Goal: Task Accomplishment & Management: Use online tool/utility

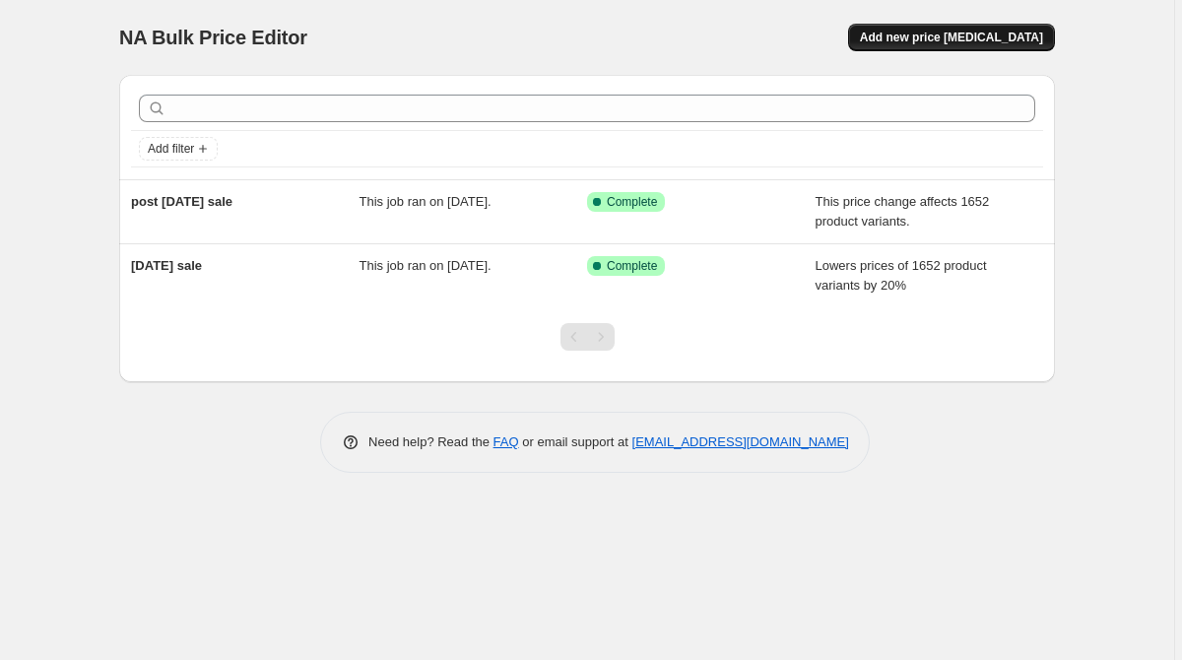
click at [977, 37] on span "Add new price change job" at bounding box center [951, 38] width 183 height 16
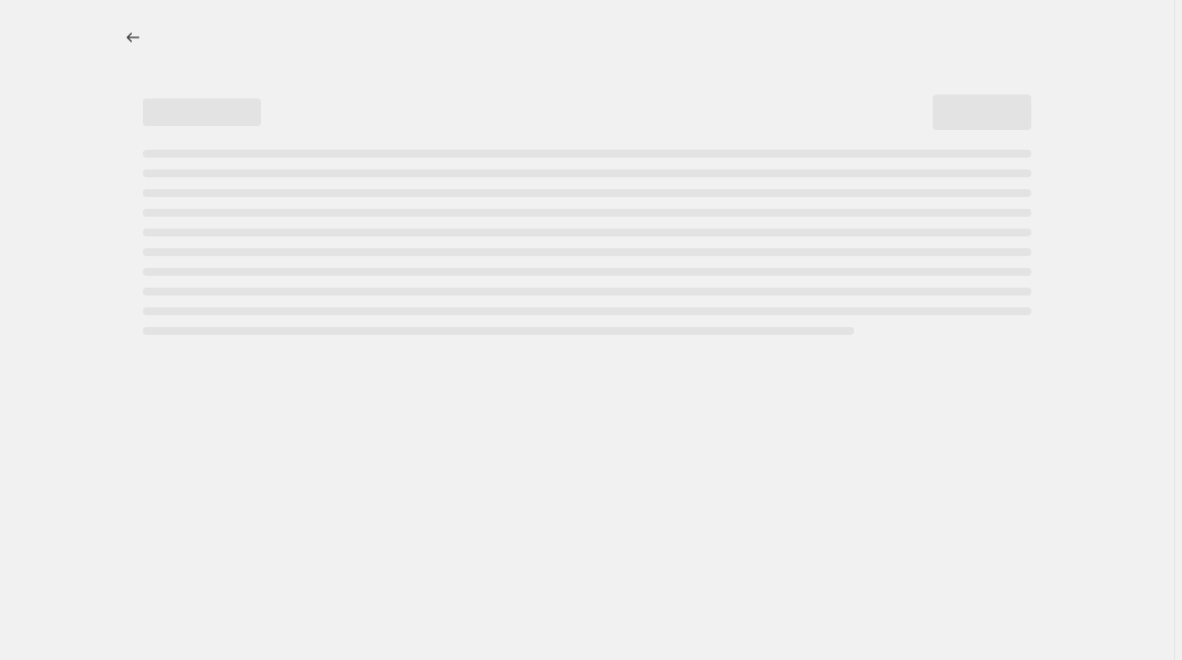
select select "percentage"
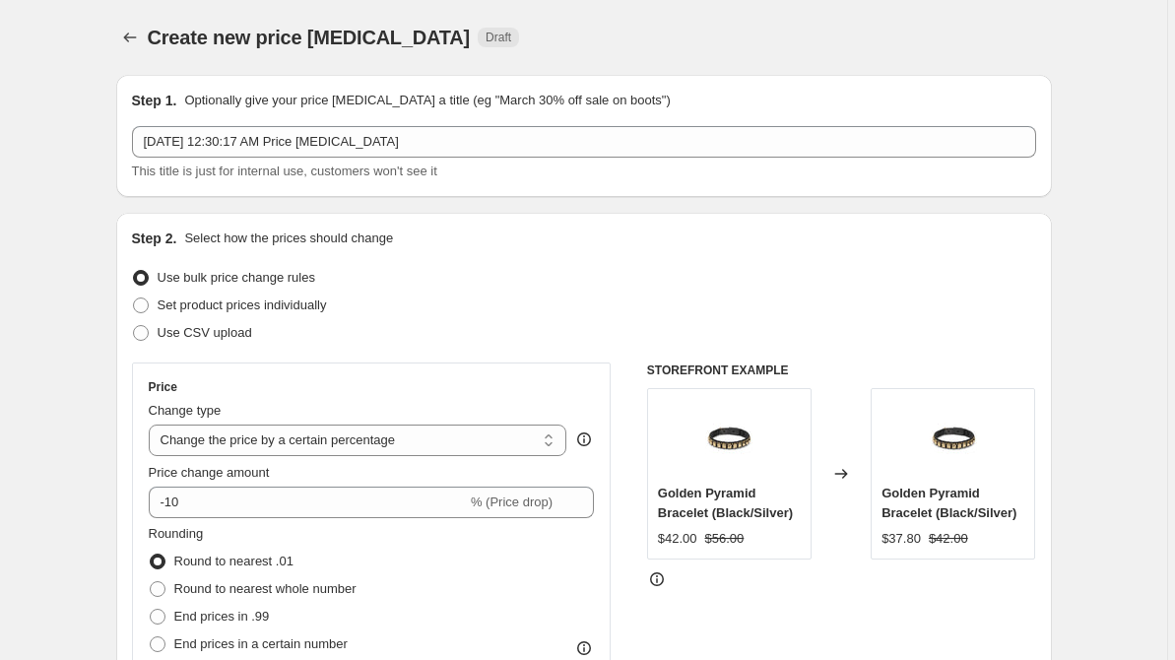
scroll to position [22, 0]
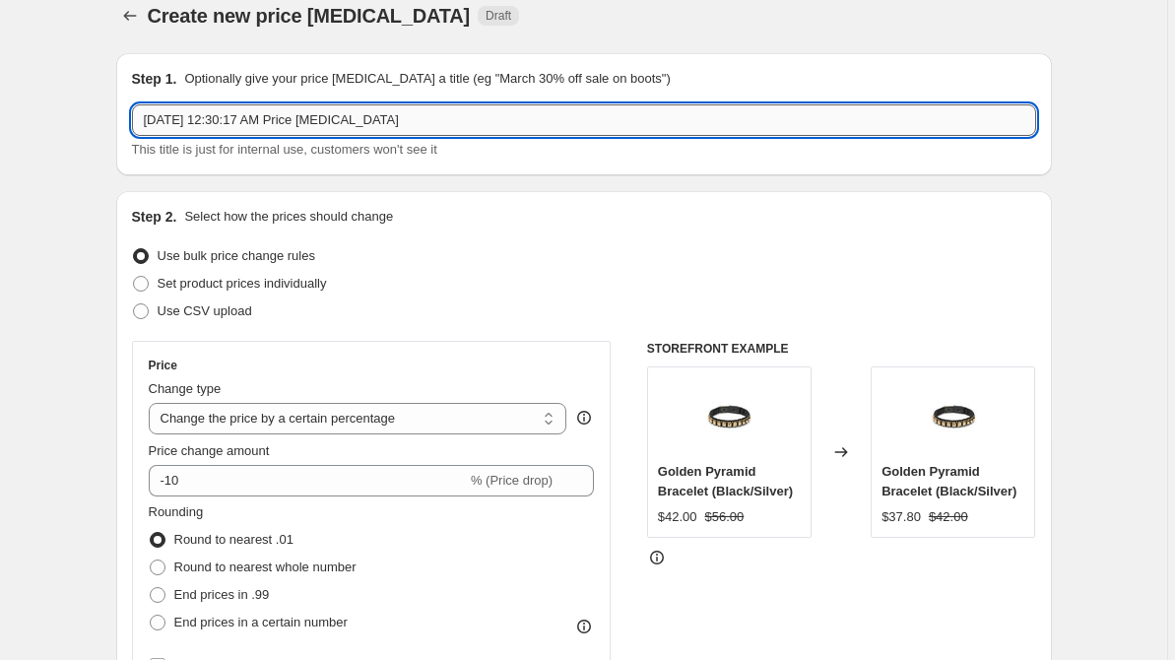
click at [372, 133] on input "Oct 10, 2025, 12:30:17 AM Price change job" at bounding box center [584, 120] width 904 height 32
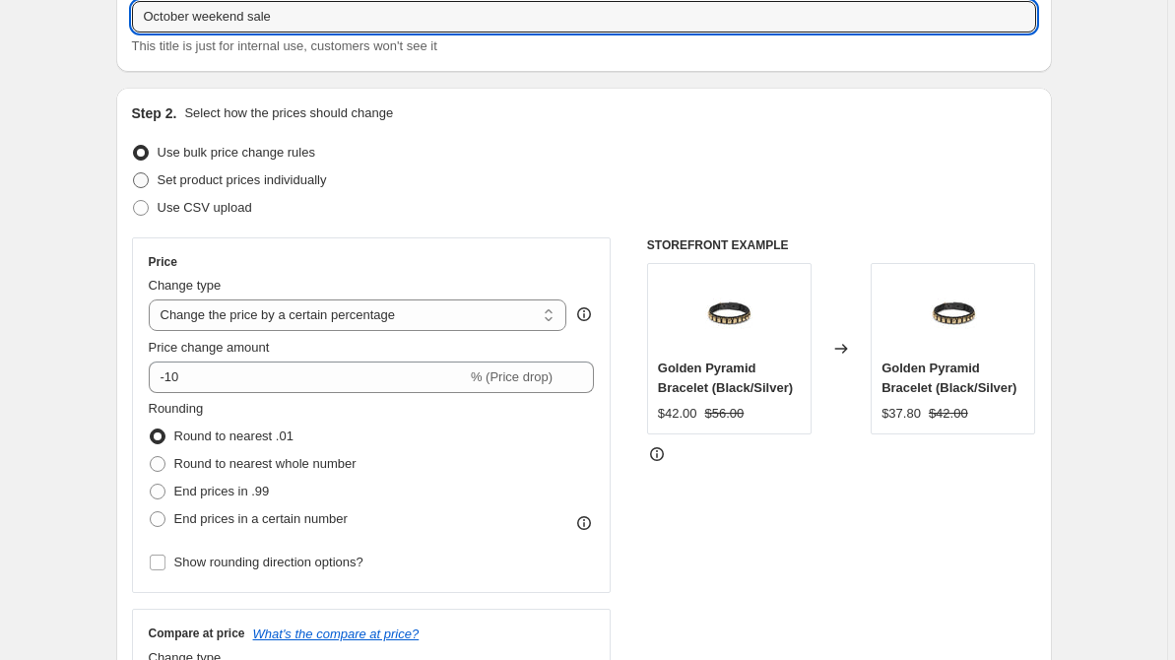
scroll to position [129, 0]
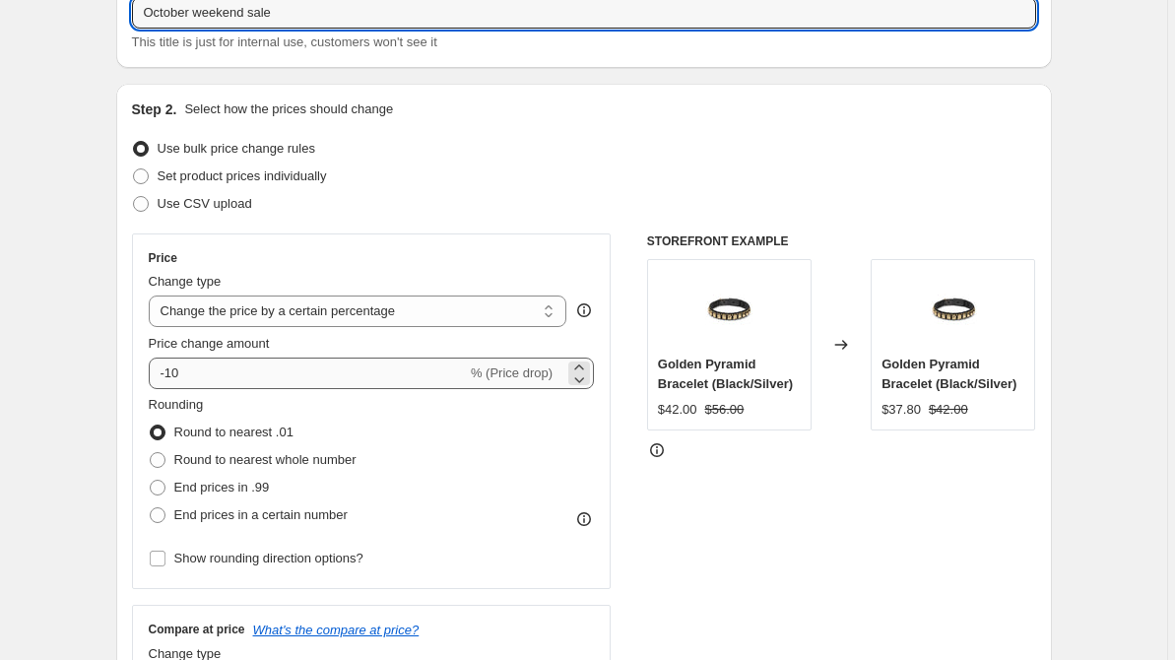
type input "October weekend sale"
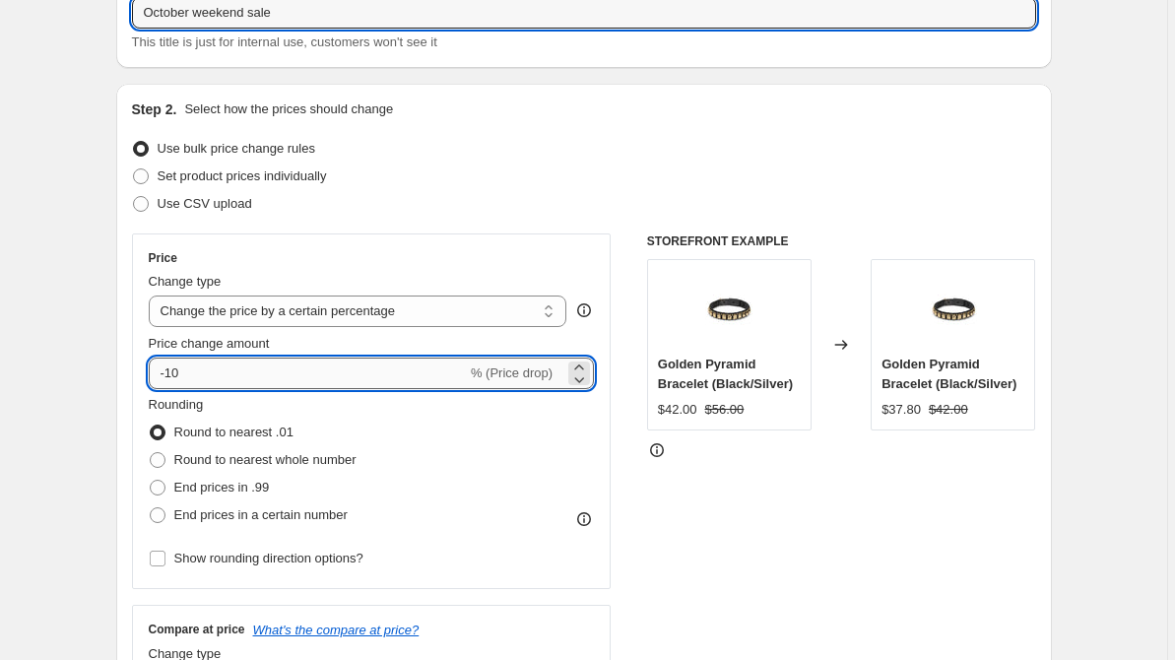
click at [327, 374] on input "-10" at bounding box center [308, 373] width 318 height 32
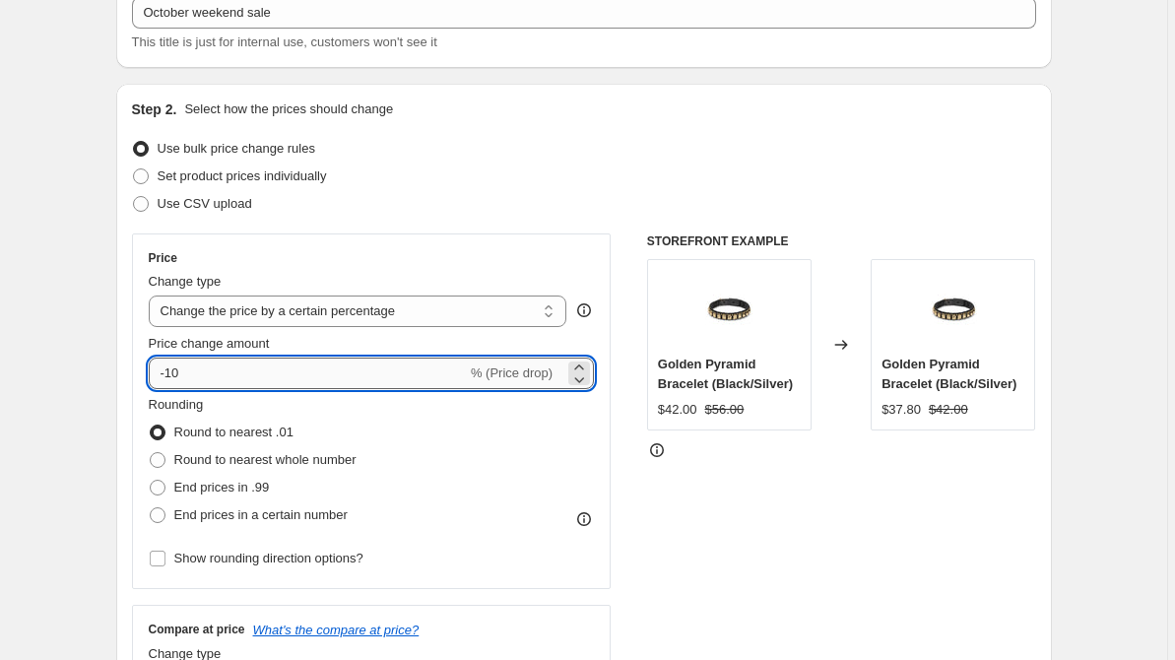
type input "-1"
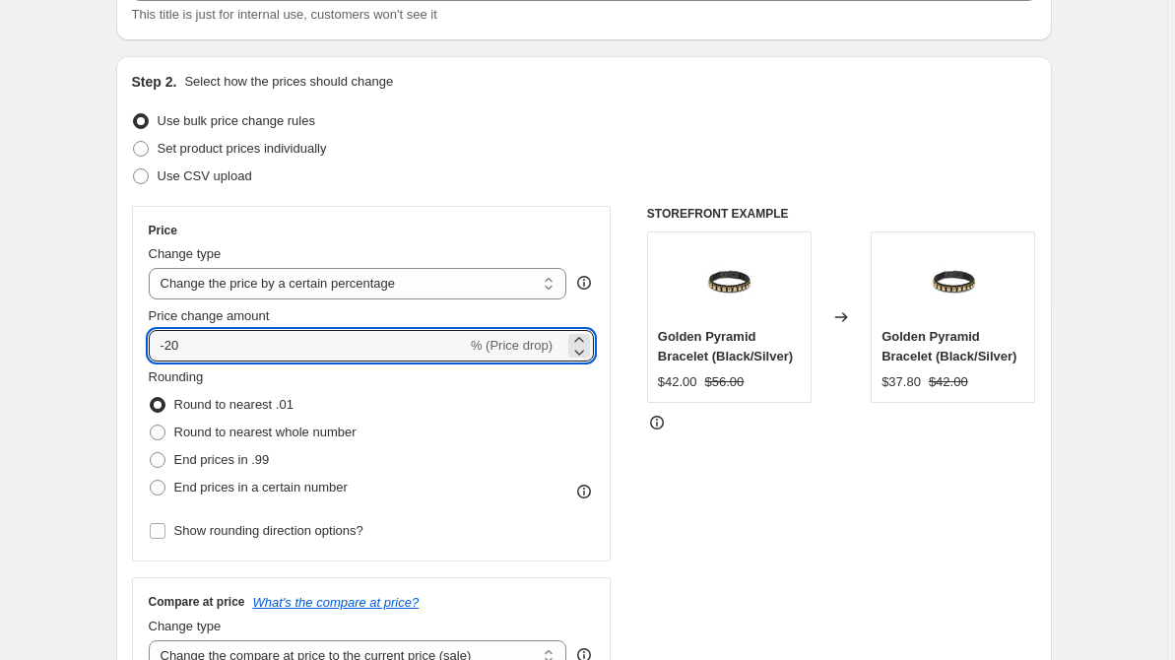
scroll to position [161, 0]
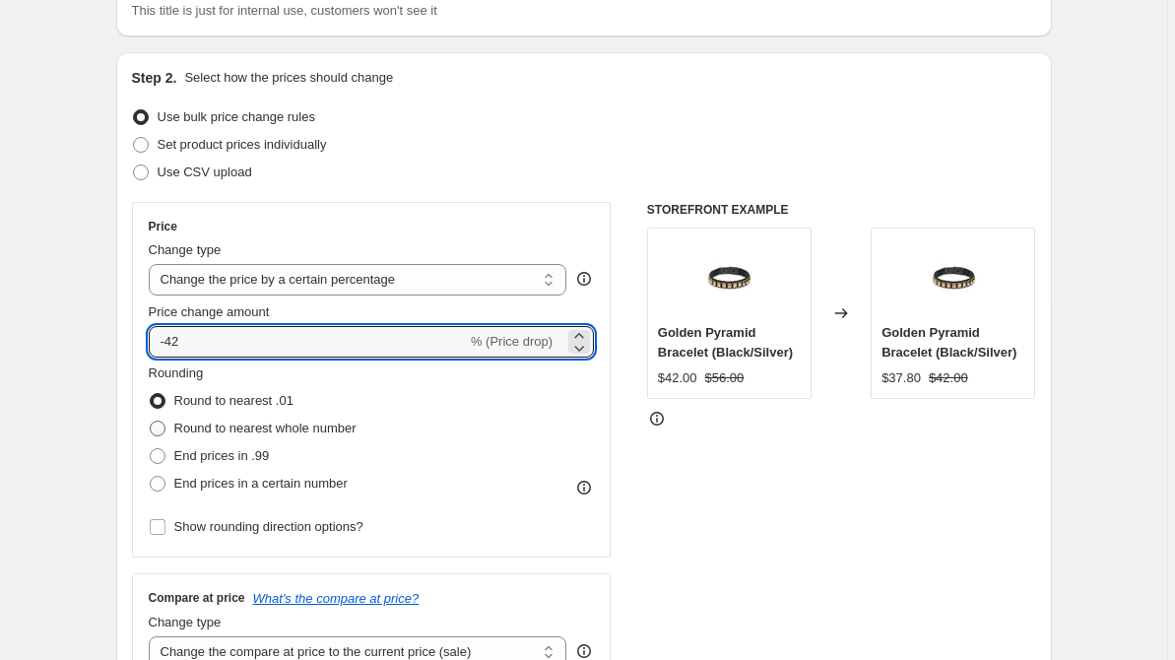
type input "-42"
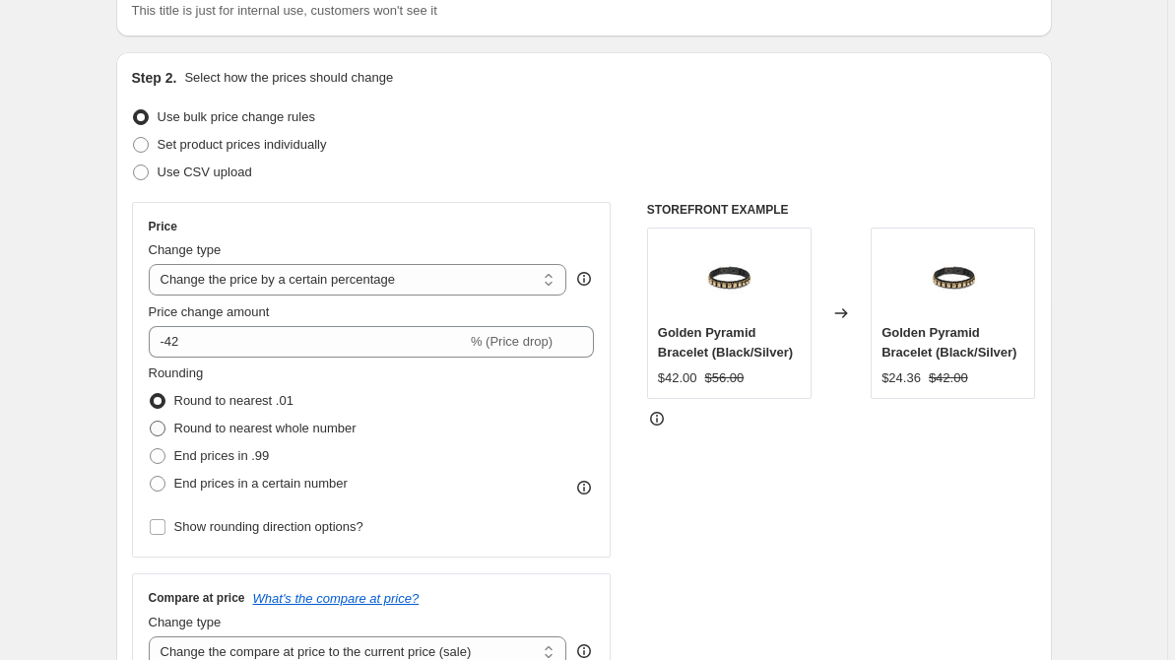
click at [343, 429] on span "Round to nearest whole number" at bounding box center [265, 427] width 182 height 15
click at [151, 421] on input "Round to nearest whole number" at bounding box center [150, 420] width 1 height 1
radio input "true"
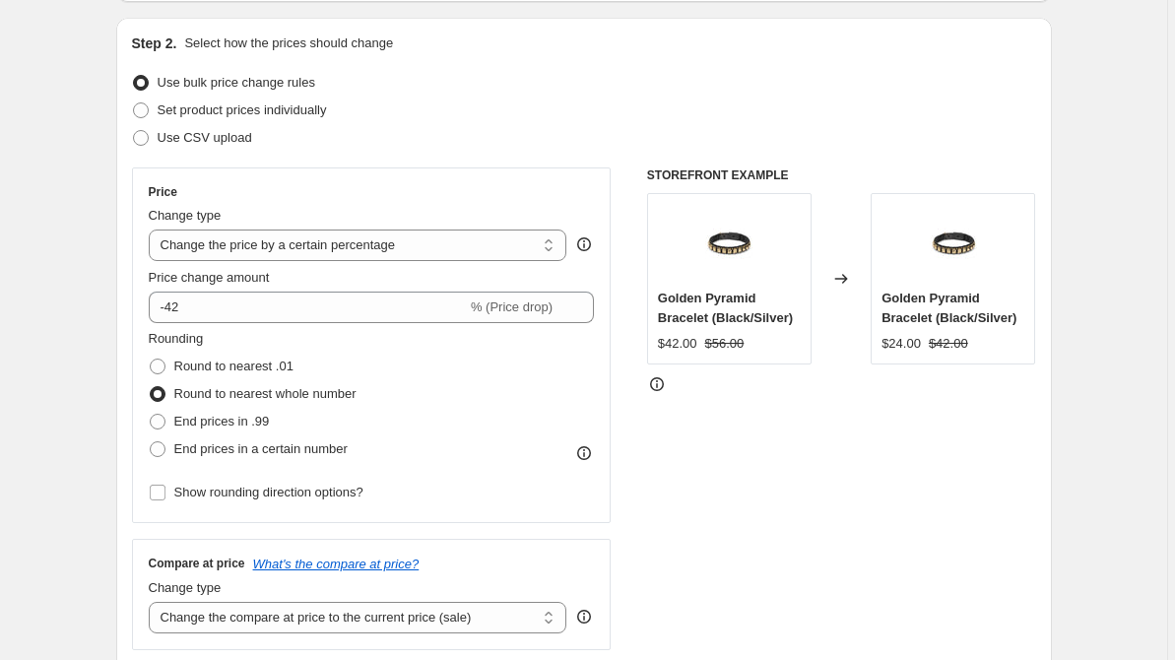
scroll to position [213, 0]
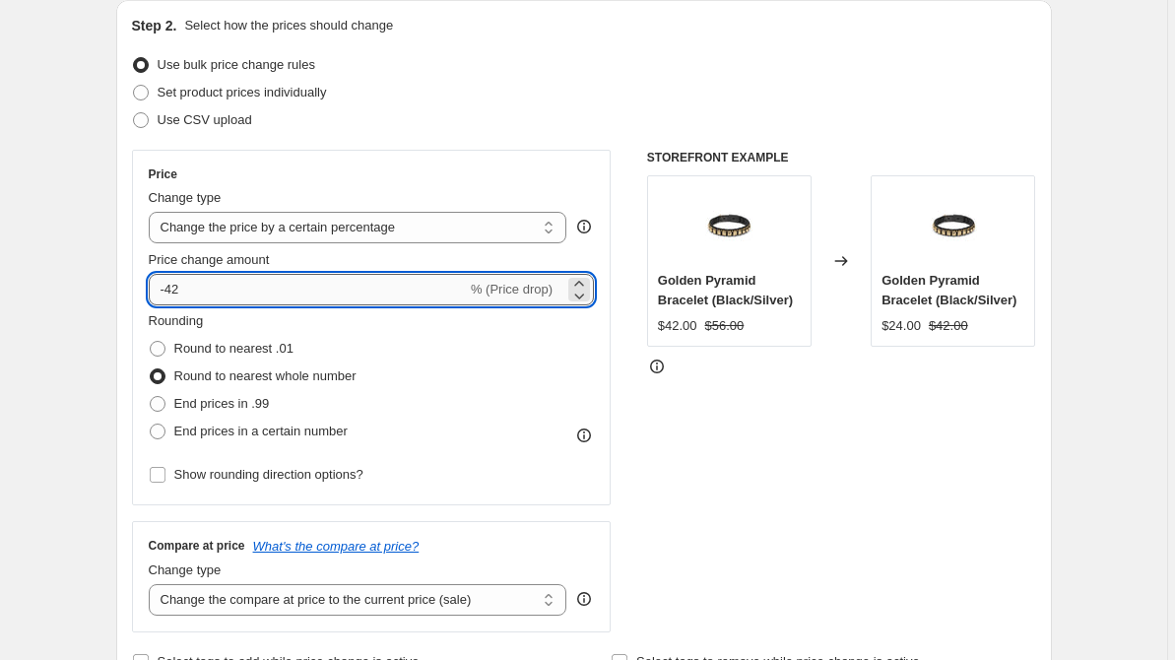
drag, startPoint x: 195, startPoint y: 290, endPoint x: 171, endPoint y: 291, distance: 23.7
click at [171, 291] on input "-42" at bounding box center [308, 290] width 318 height 32
click at [557, 286] on div "-20 % (Price drop)" at bounding box center [372, 290] width 446 height 32
click at [581, 286] on icon at bounding box center [579, 296] width 20 height 20
click at [585, 293] on icon at bounding box center [580, 296] width 10 height 6
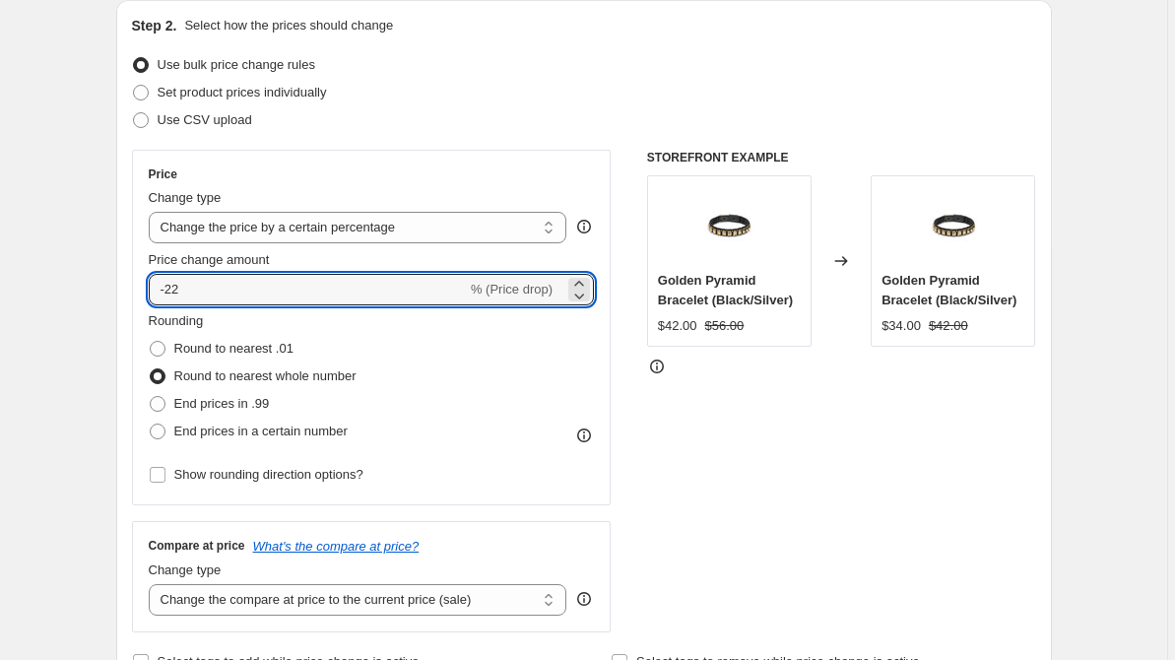
click at [221, 293] on input "-22" at bounding box center [308, 290] width 318 height 32
type input "-20"
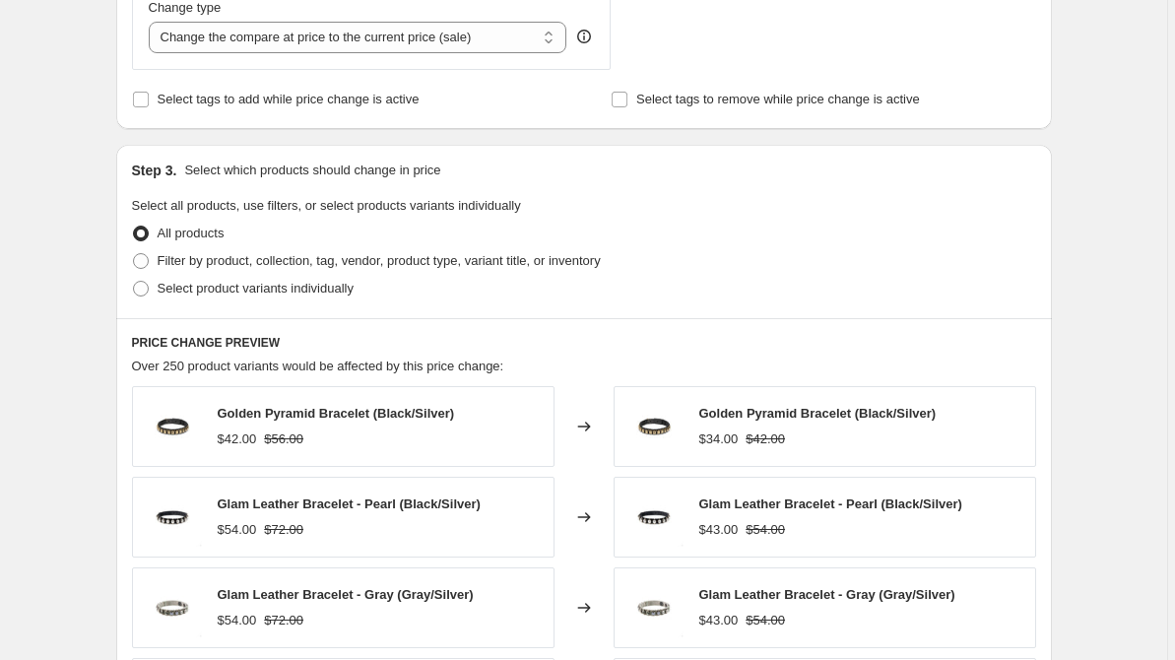
scroll to position [805, 0]
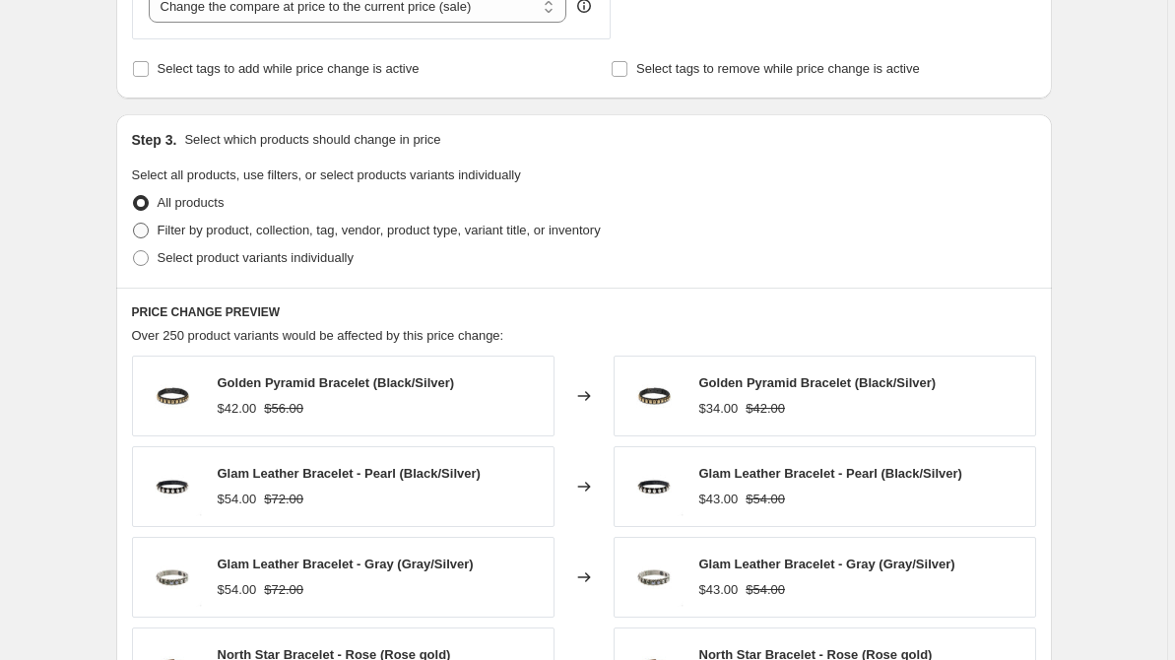
click at [234, 230] on span "Filter by product, collection, tag, vendor, product type, variant title, or inv…" at bounding box center [379, 230] width 443 height 15
click at [134, 224] on input "Filter by product, collection, tag, vendor, product type, variant title, or inv…" at bounding box center [133, 223] width 1 height 1
radio input "true"
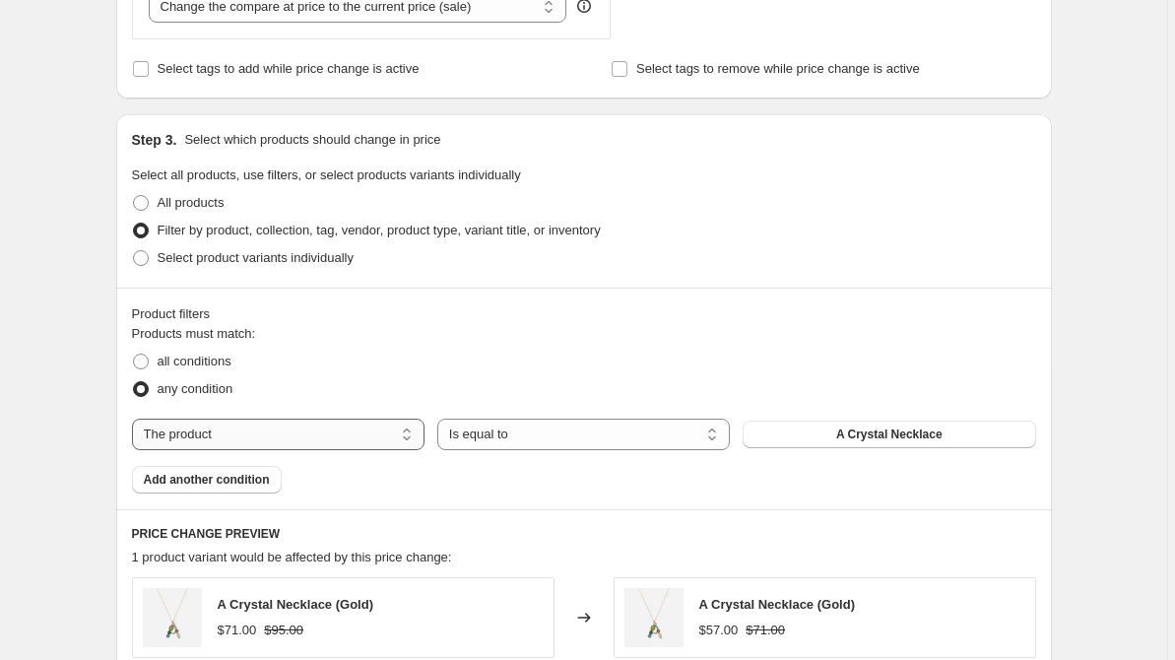
click at [396, 436] on select "The product The product's collection The product's tag The product's vendor The…" at bounding box center [278, 435] width 292 height 32
select select "product_status"
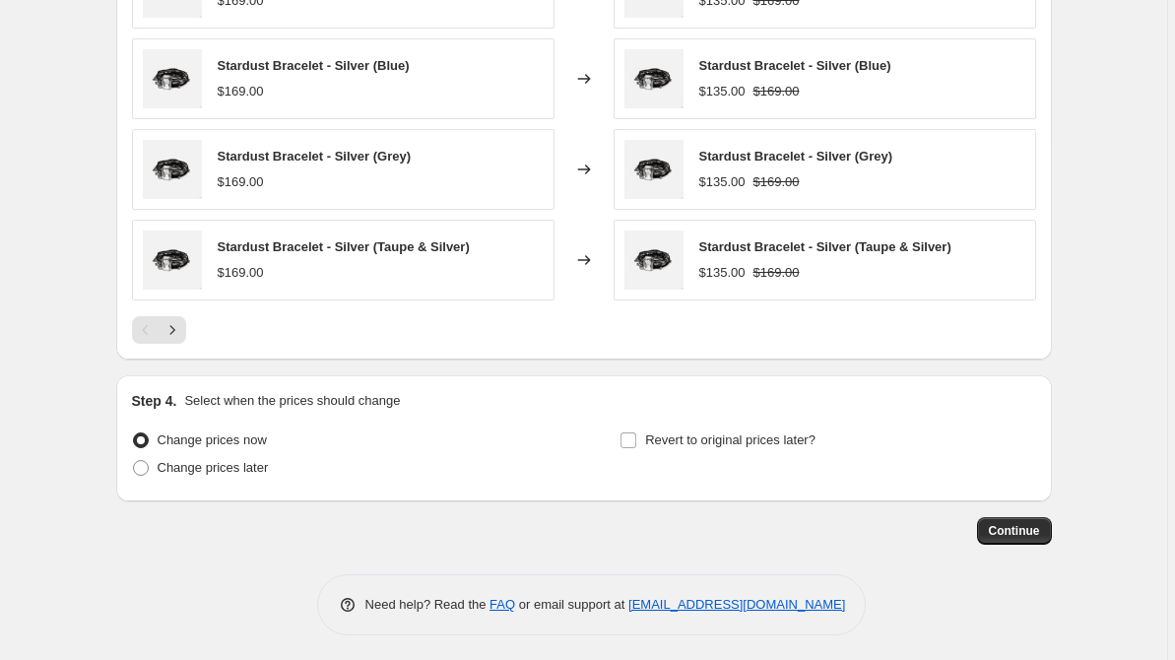
scroll to position [1530, 0]
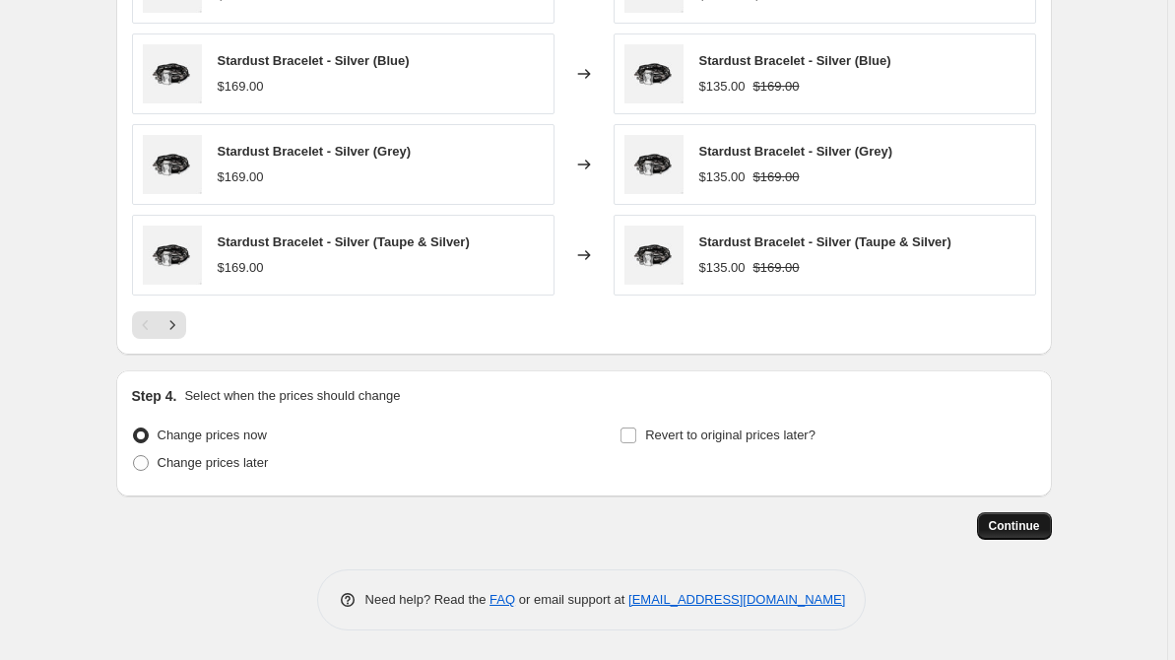
click at [998, 520] on span "Continue" at bounding box center [1014, 526] width 51 height 16
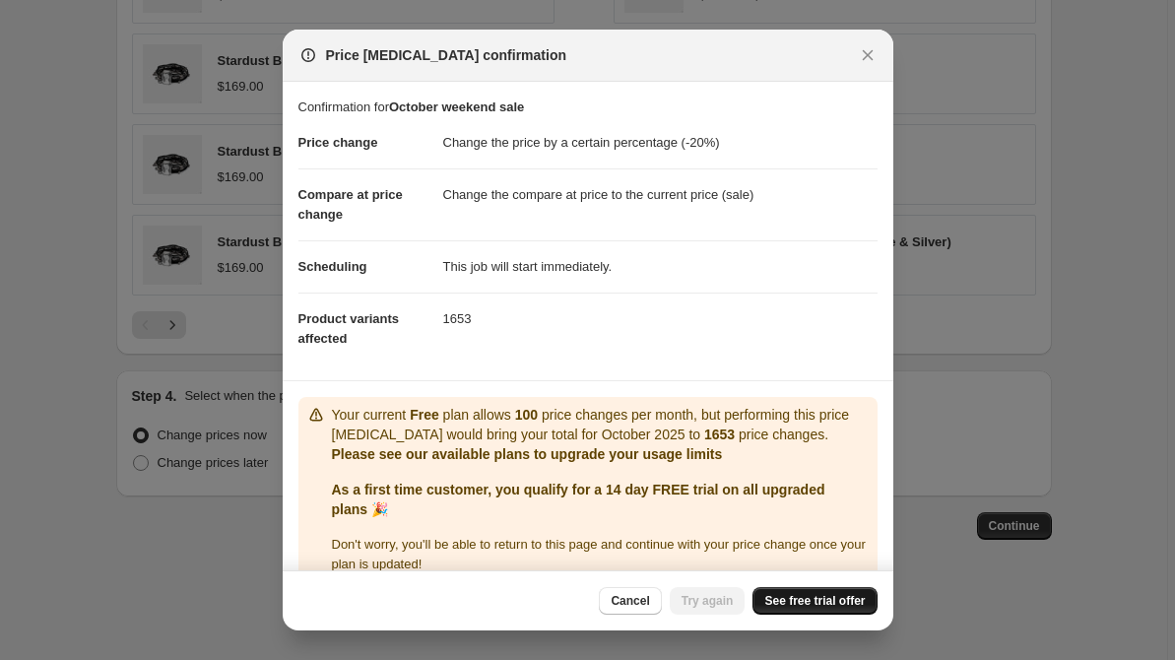
click at [826, 598] on span "See free trial offer" at bounding box center [814, 601] width 100 height 16
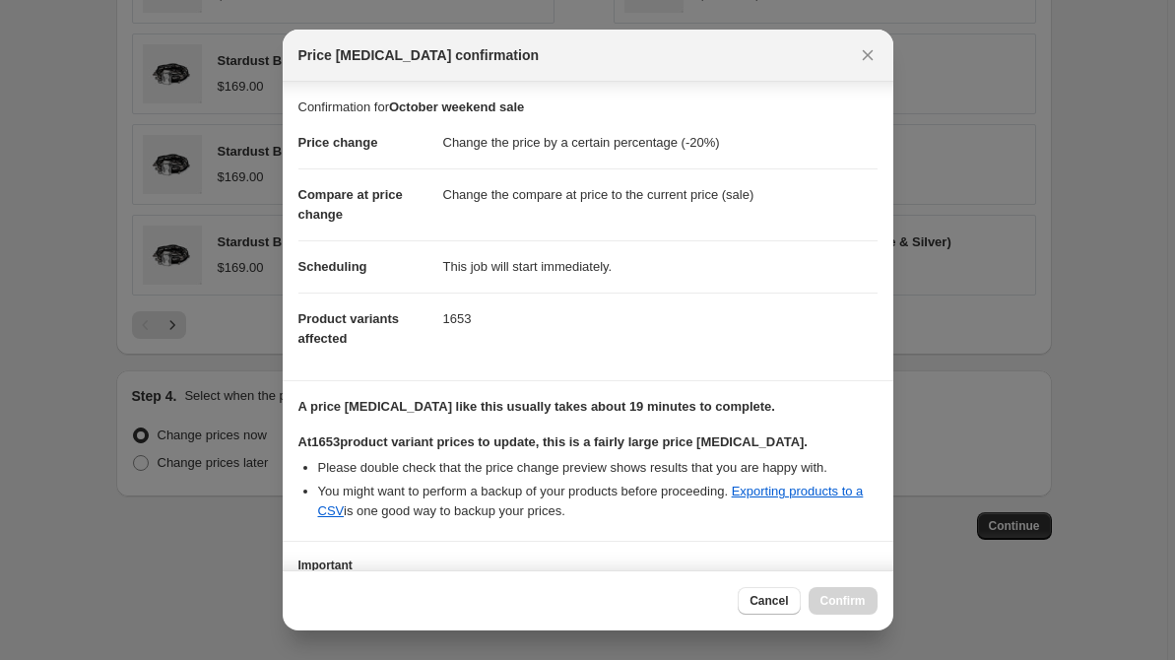
scroll to position [153, 0]
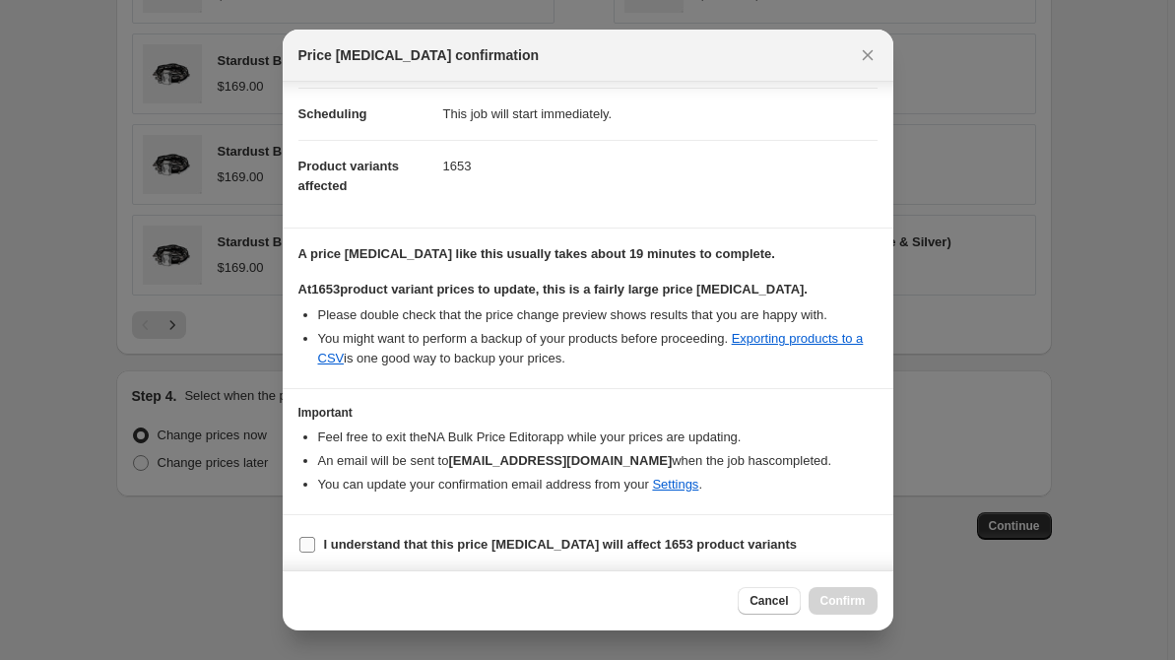
click at [316, 544] on label "I understand that this price change job will affect 1653 product variants" at bounding box center [547, 545] width 499 height 28
click at [315, 544] on input "I understand that this price change job will affect 1653 product variants" at bounding box center [307, 545] width 16 height 16
checkbox input "true"
click at [849, 596] on span "Confirm" at bounding box center [842, 601] width 45 height 16
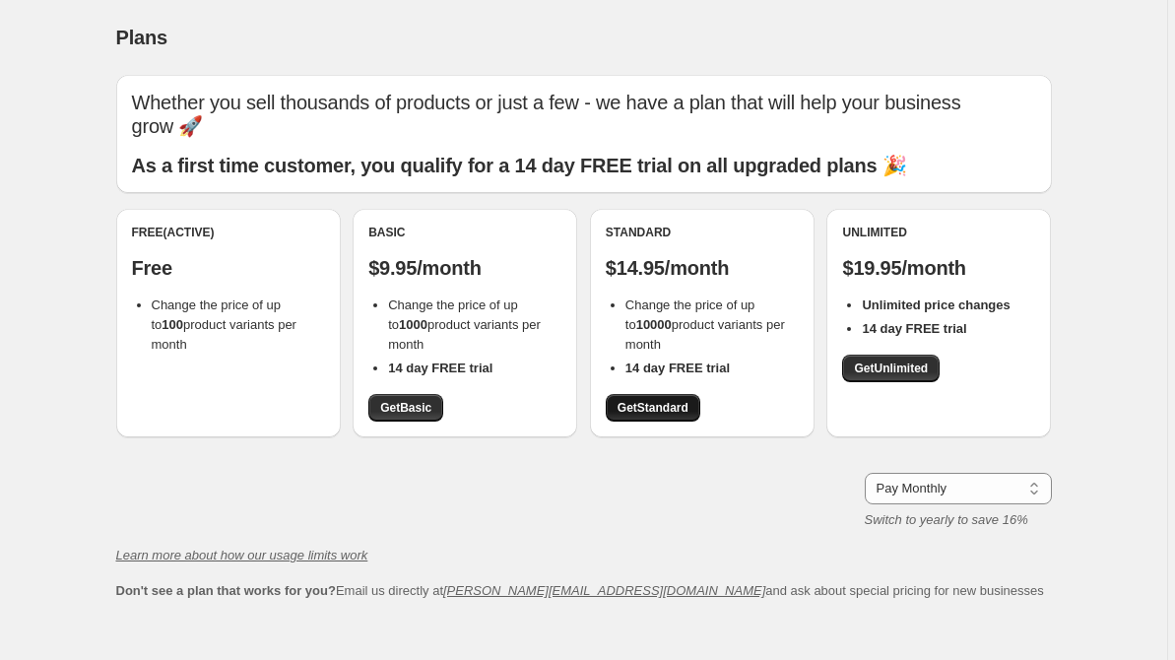
click at [650, 411] on span "Get Standard" at bounding box center [652, 408] width 71 height 16
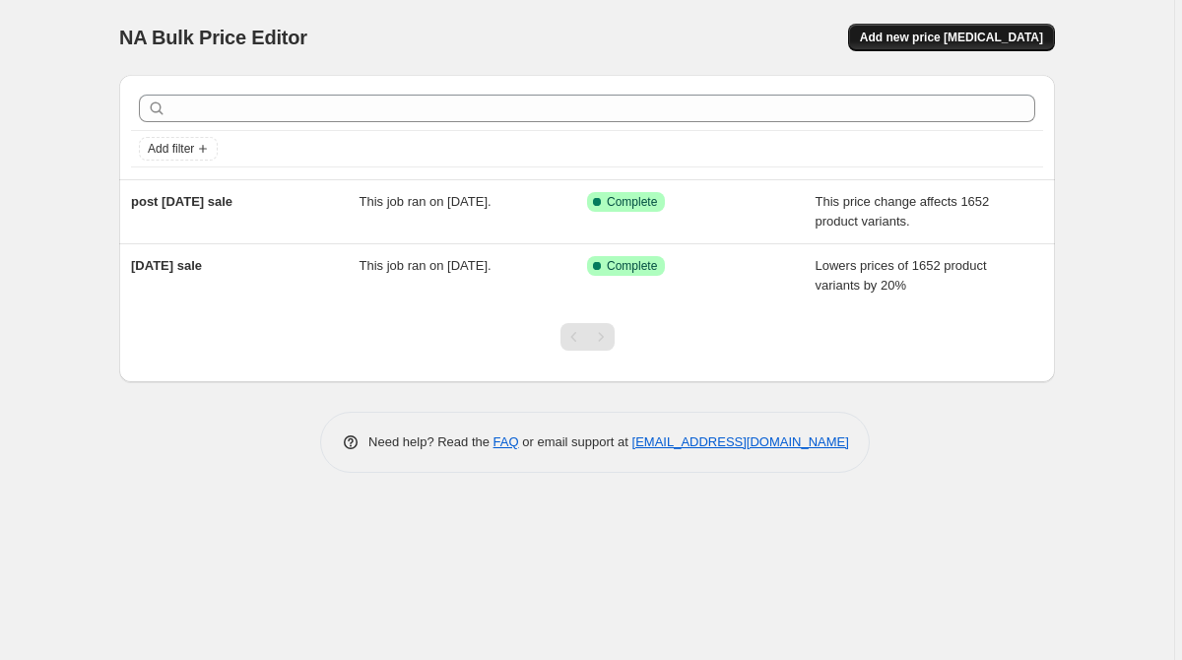
click at [919, 46] on button "Add new price [MEDICAL_DATA]" at bounding box center [951, 38] width 207 height 28
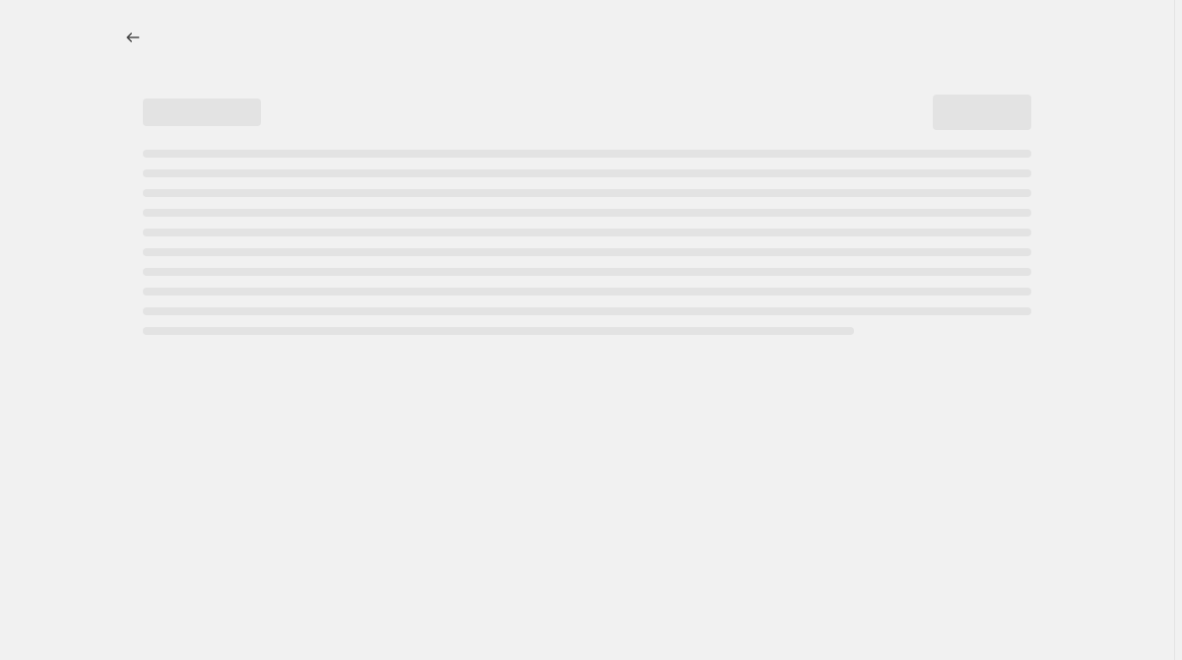
select select "percentage"
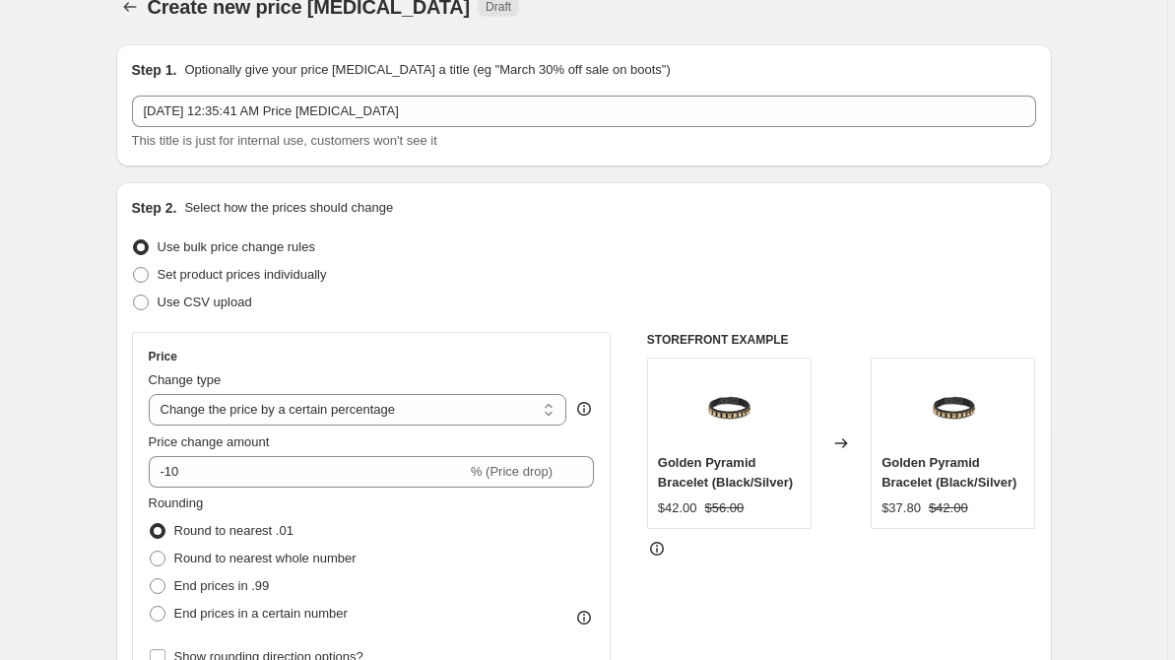
scroll to position [52, 0]
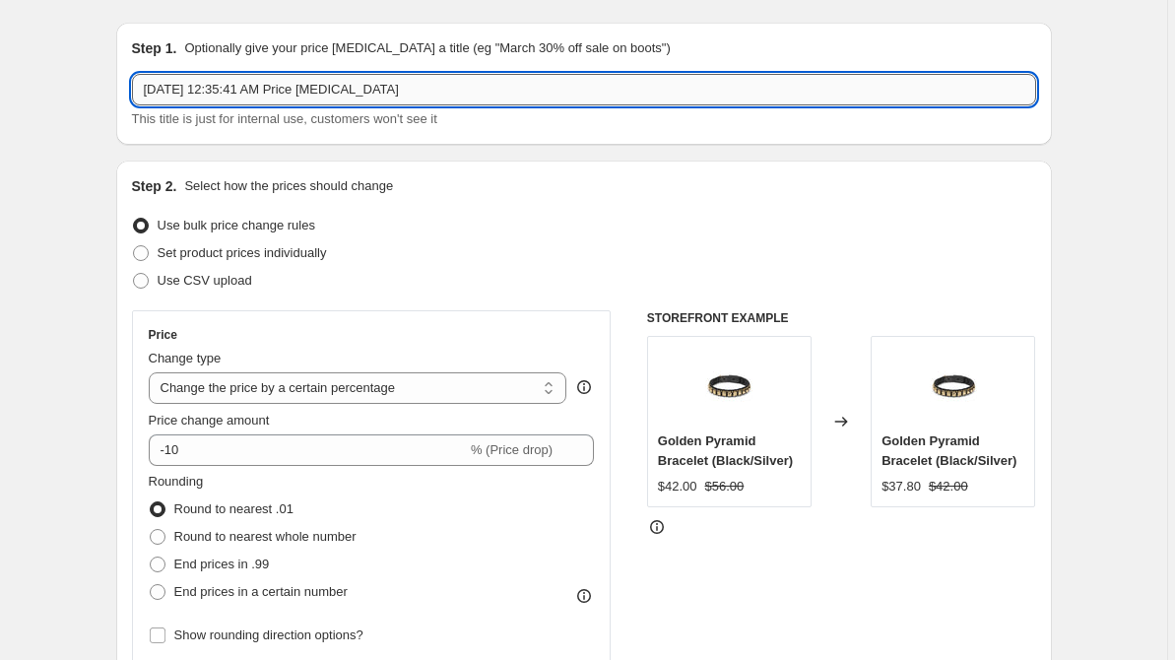
click at [351, 102] on input "[DATE] 12:35:41 AM Price [MEDICAL_DATA]" at bounding box center [584, 90] width 904 height 32
type input "October weekend sale"
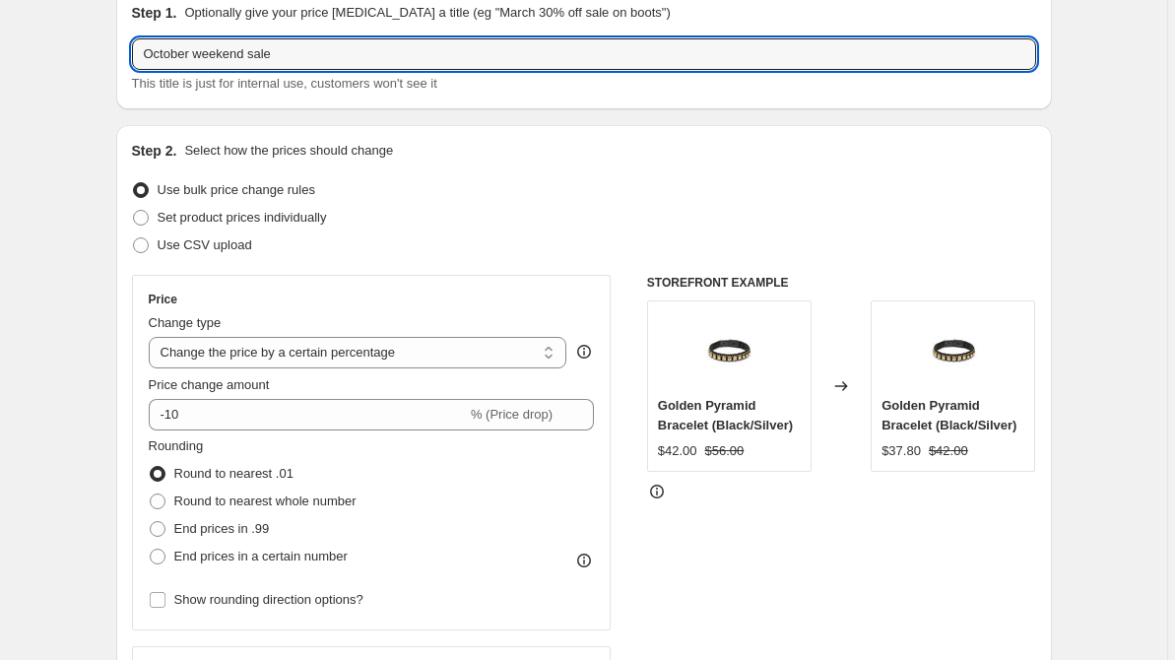
scroll to position [92, 0]
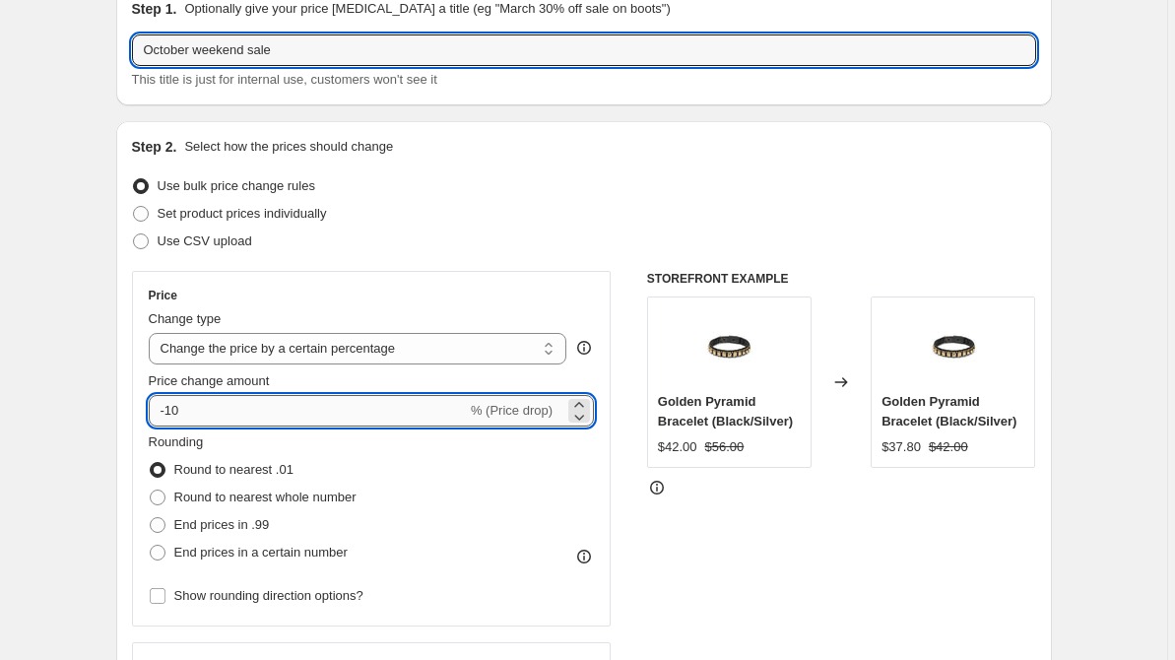
click at [284, 417] on input "-10" at bounding box center [308, 411] width 318 height 32
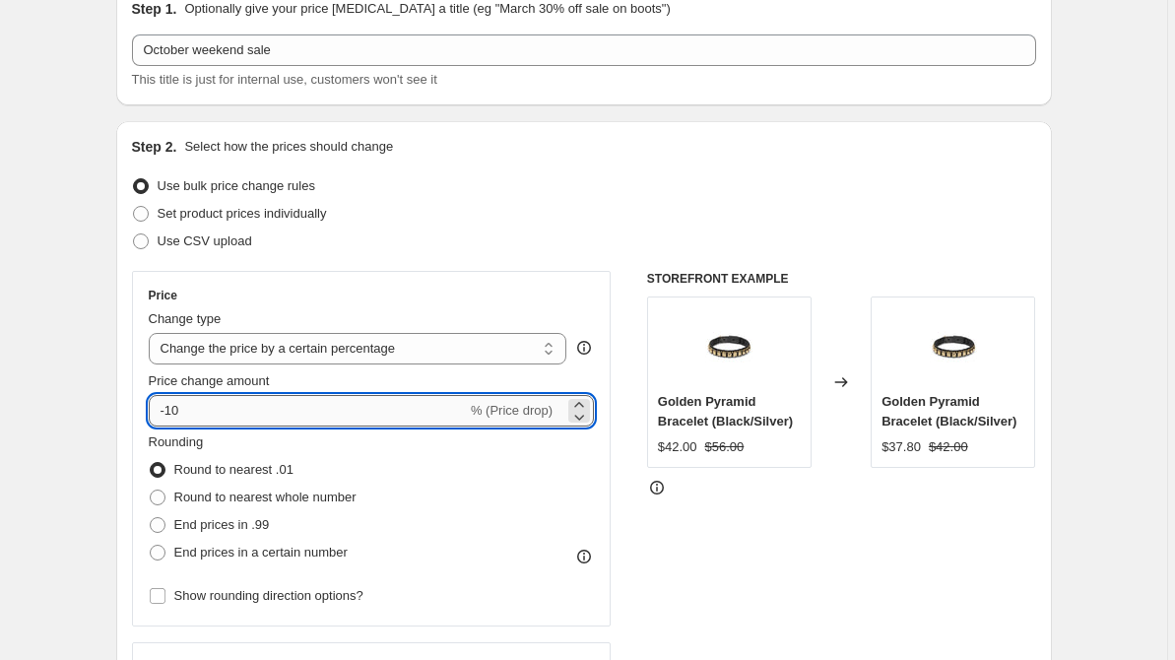
type input "-1"
type input "-20"
click at [129, 405] on div "Step 2. Select how the prices should change Use bulk price change rules Set pro…" at bounding box center [583, 466] width 935 height 691
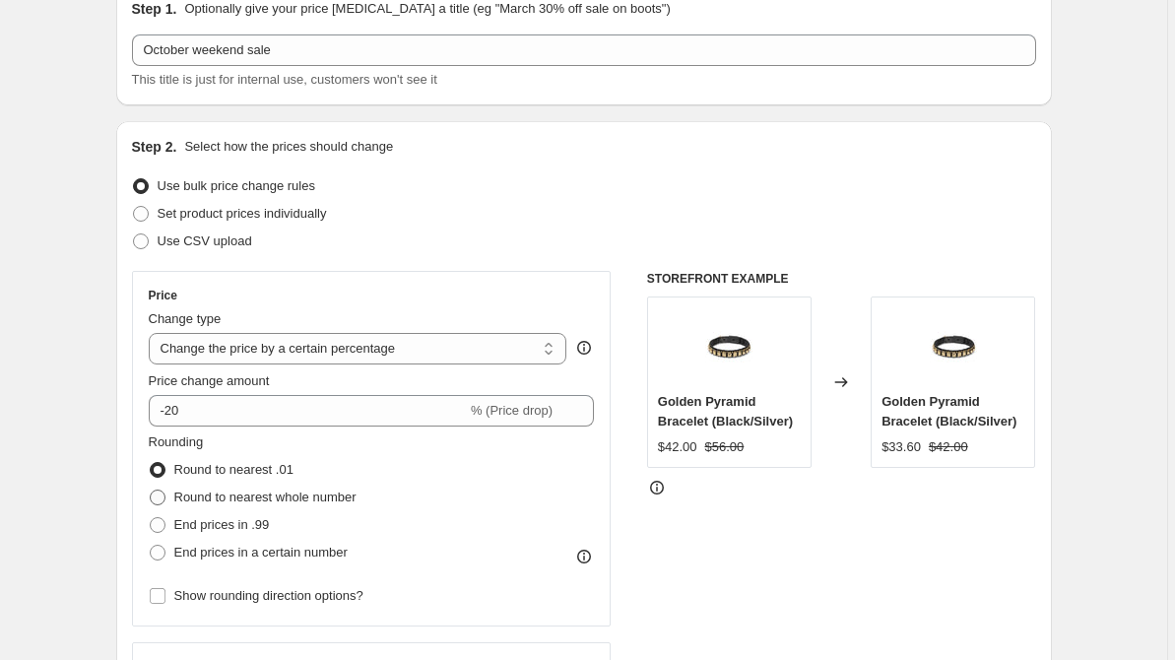
click at [218, 494] on span "Round to nearest whole number" at bounding box center [265, 496] width 182 height 15
click at [151, 490] on input "Round to nearest whole number" at bounding box center [150, 489] width 1 height 1
radio input "true"
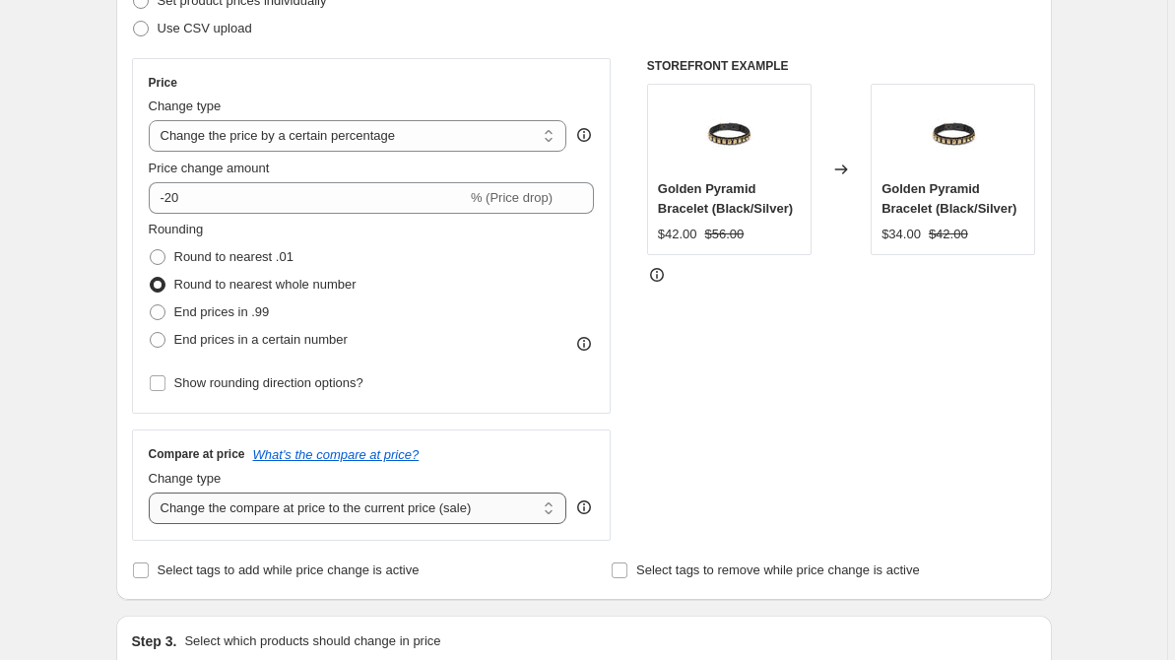
scroll to position [339, 0]
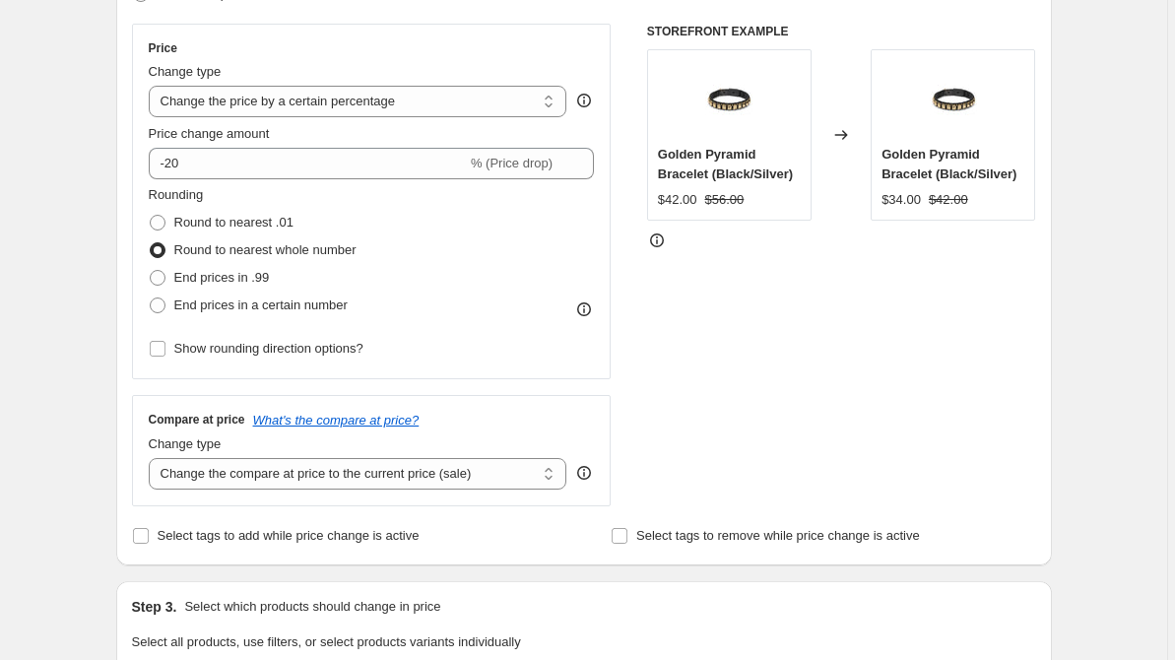
click at [293, 374] on div "Price Change type Change the price to a certain amount Change the price by a ce…" at bounding box center [372, 201] width 480 height 355
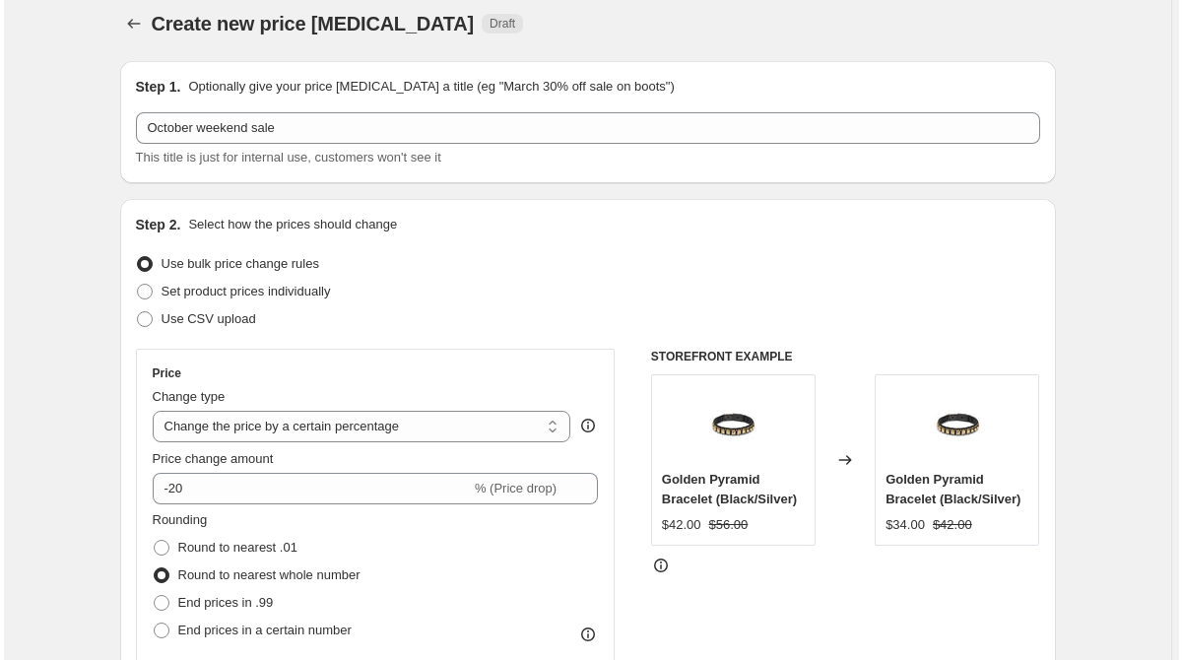
scroll to position [0, 0]
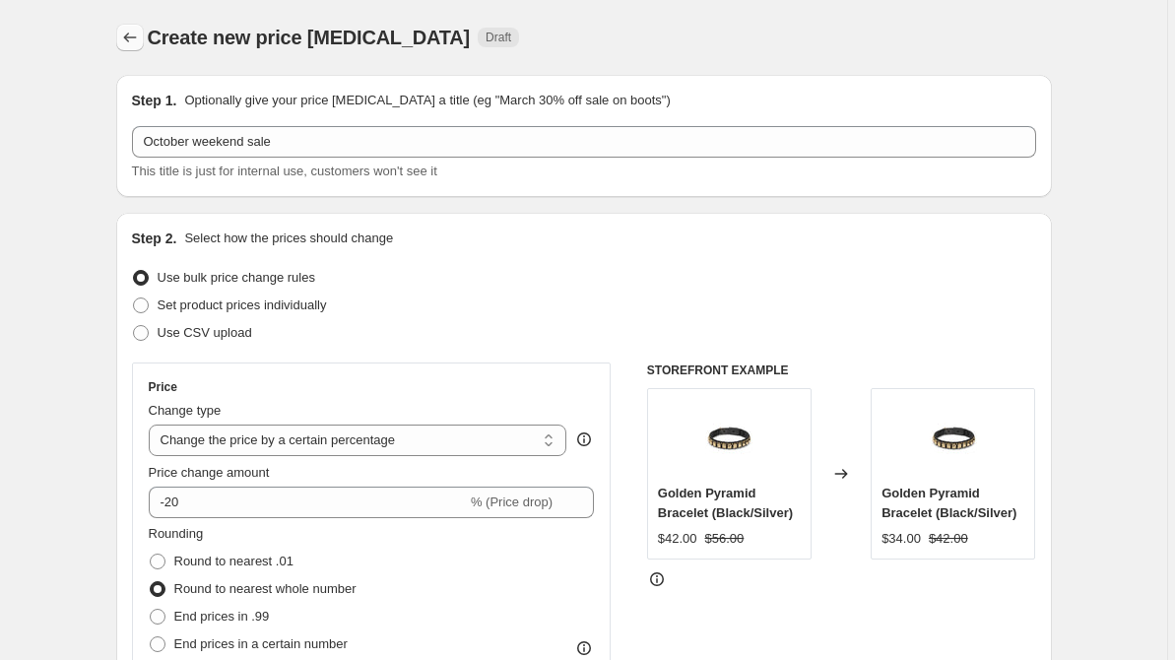
click at [122, 37] on icon "Price change jobs" at bounding box center [130, 38] width 20 height 20
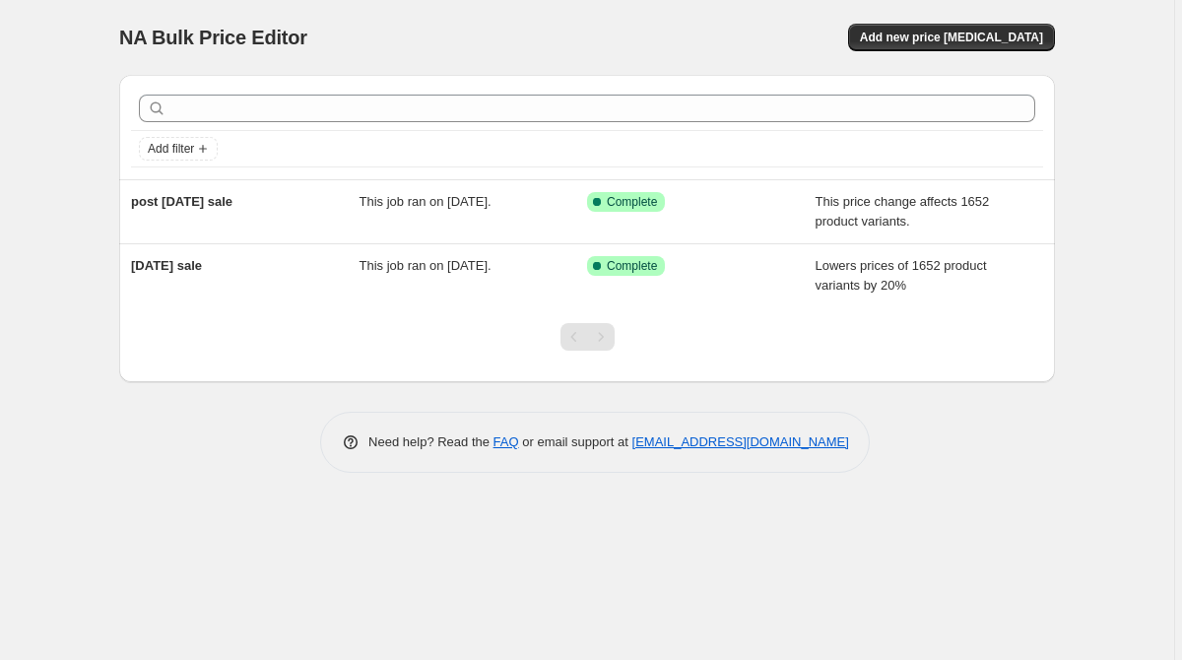
click at [44, 201] on div "NA Bulk Price Editor. This page is ready NA Bulk Price Editor Add new price [ME…" at bounding box center [587, 330] width 1174 height 660
